Goal: Task Accomplishment & Management: Manage account settings

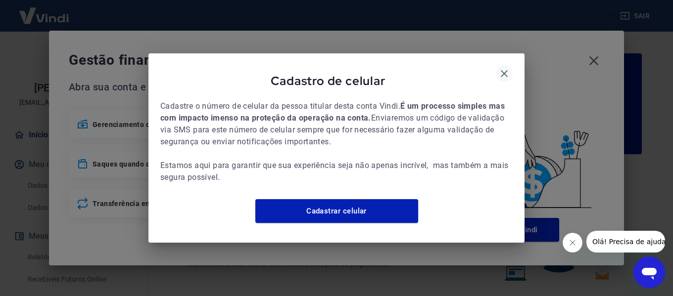
click at [503, 68] on icon "button" at bounding box center [504, 74] width 12 height 12
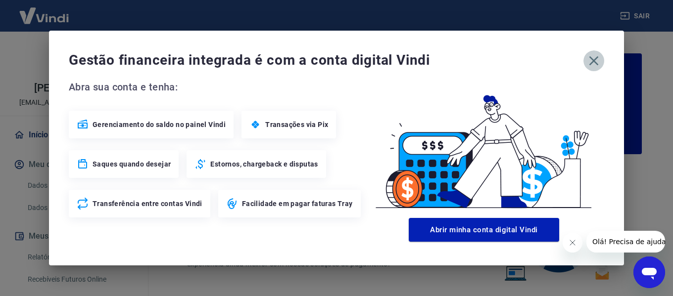
click at [587, 59] on icon "button" at bounding box center [594, 61] width 16 height 16
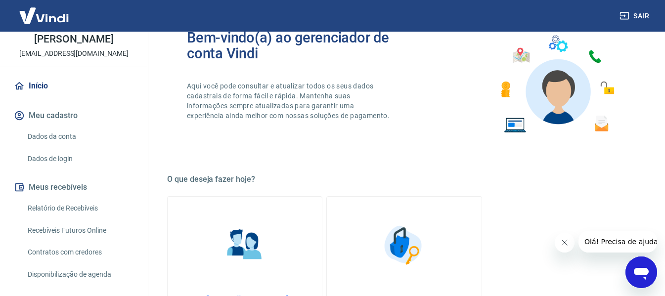
scroll to position [49, 0]
click at [94, 204] on link "Relatório de Recebíveis" at bounding box center [80, 208] width 112 height 20
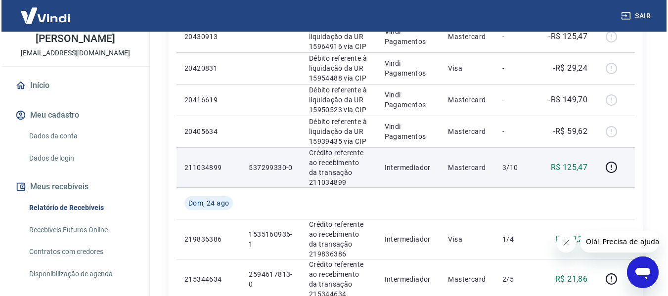
scroll to position [495, 0]
